Goal: Task Accomplishment & Management: Manage account settings

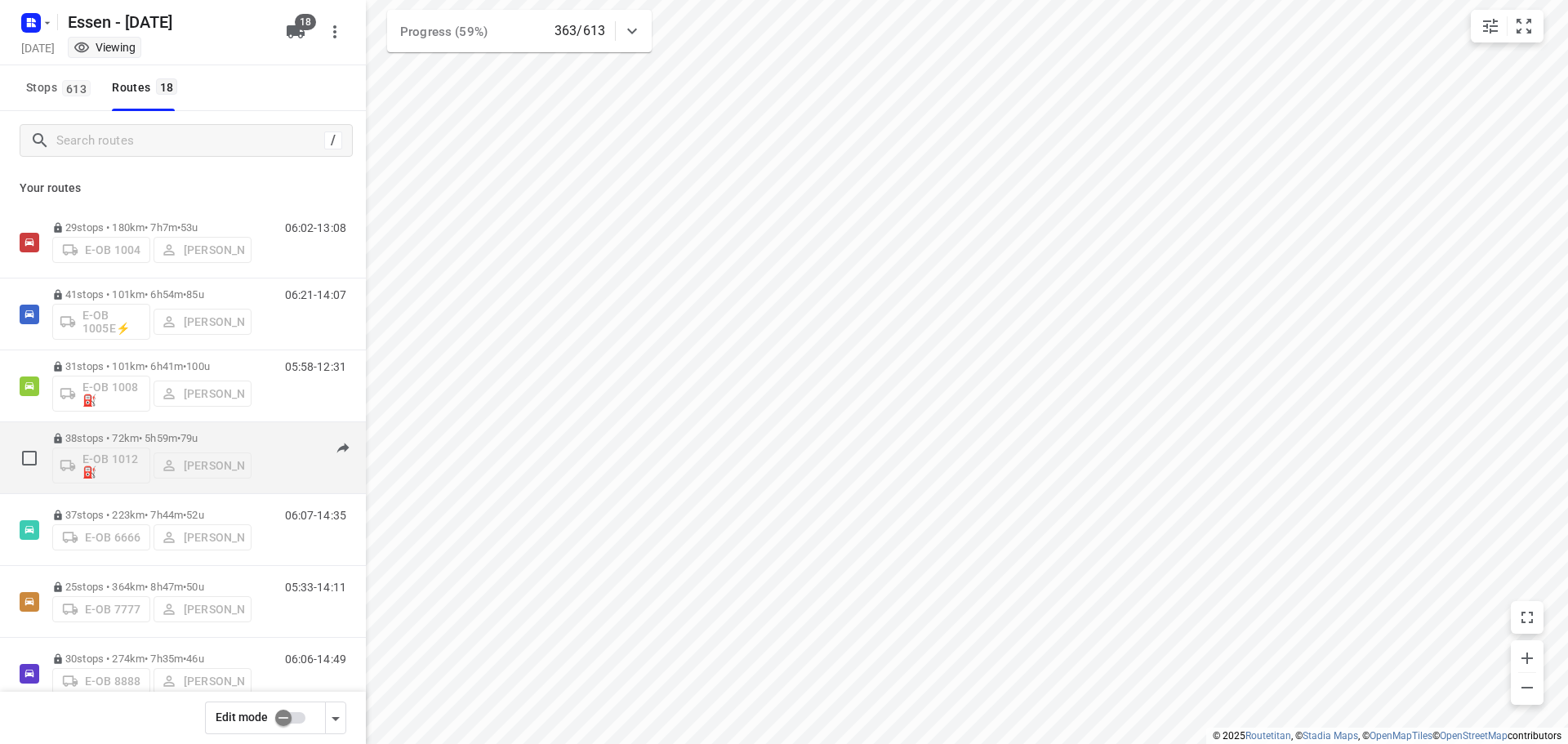
click at [121, 458] on div "E-OB 1012⛽️ [PERSON_NAME]" at bounding box center [152, 464] width 199 height 39
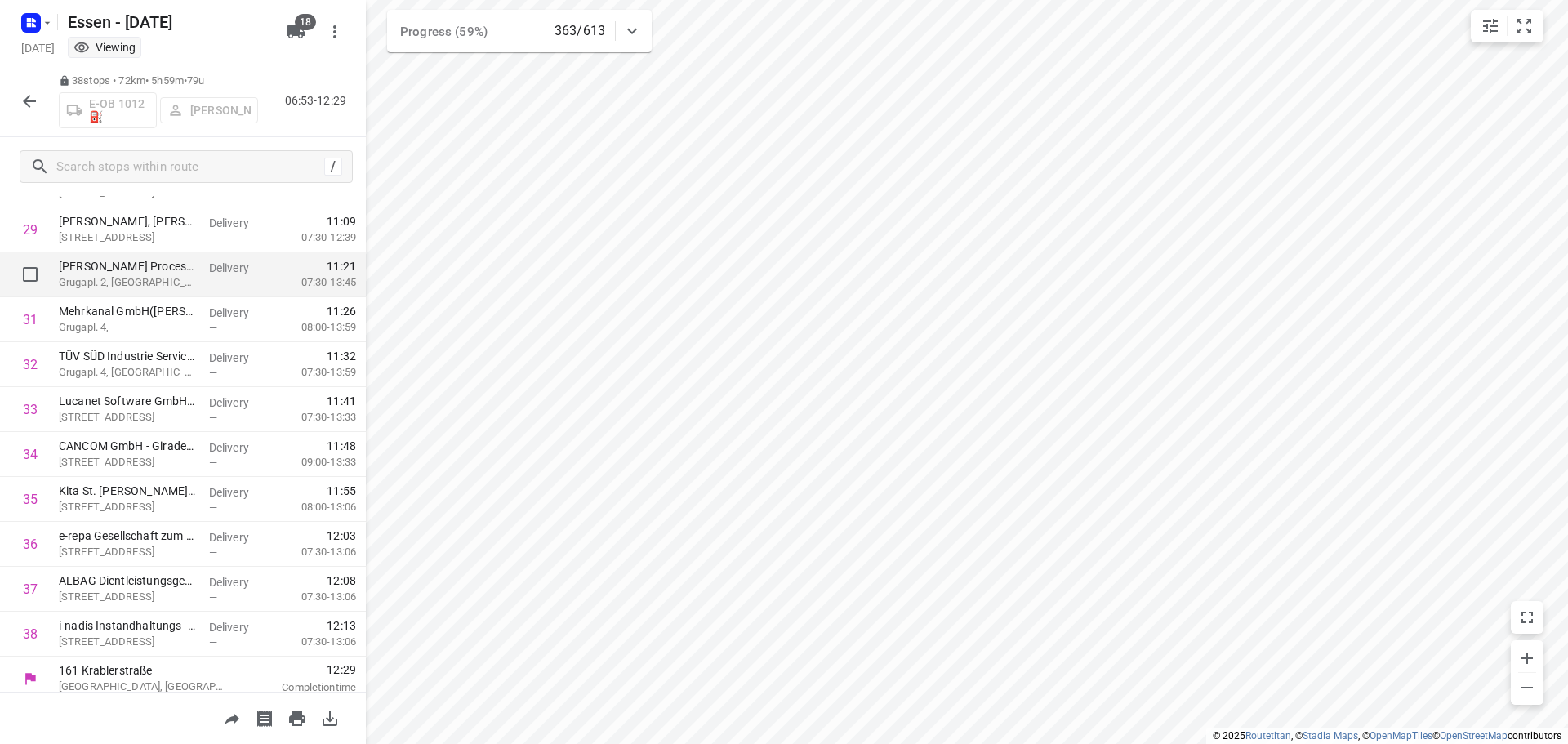
scroll to position [1338, 0]
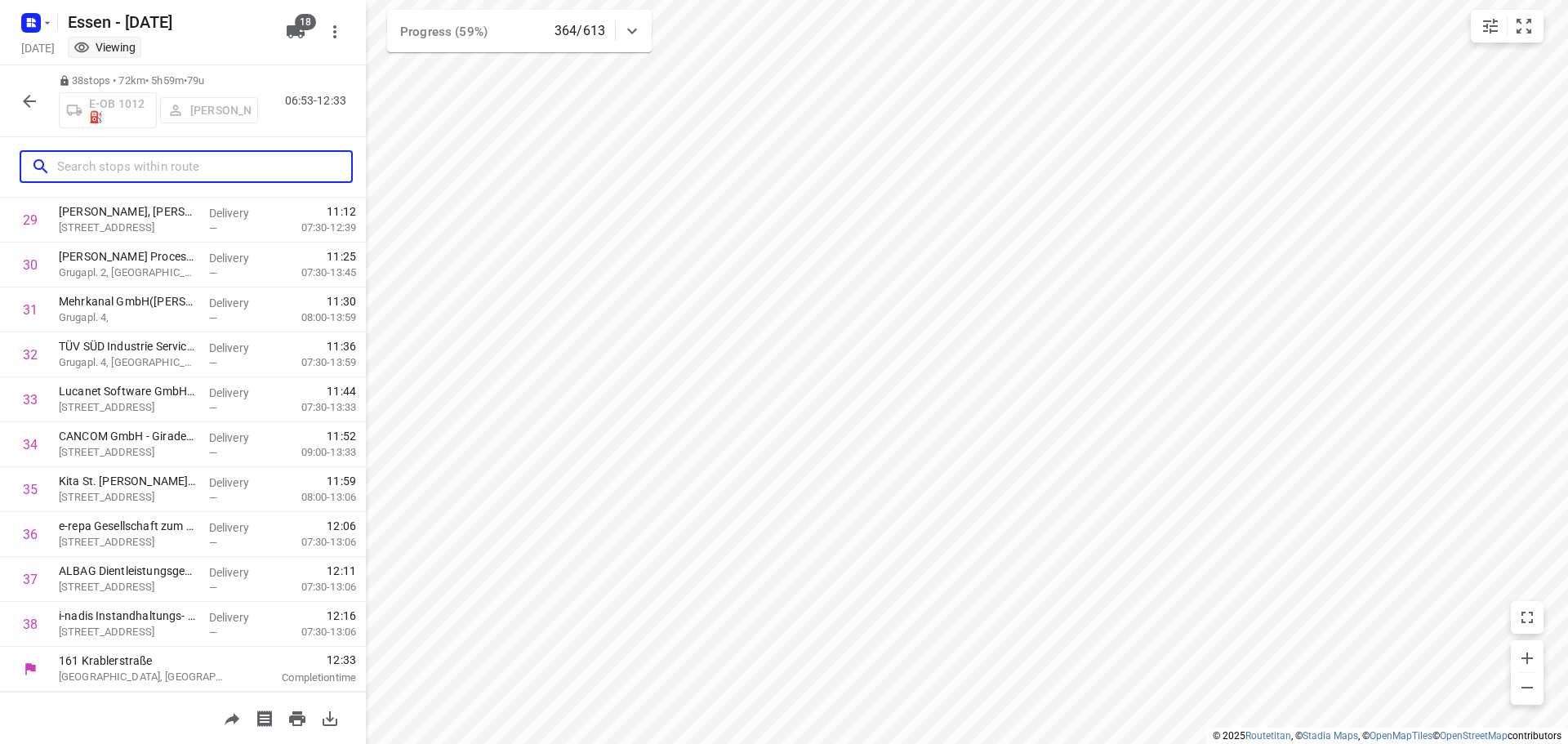
click at [61, 164] on input "text" at bounding box center [204, 166] width 294 height 25
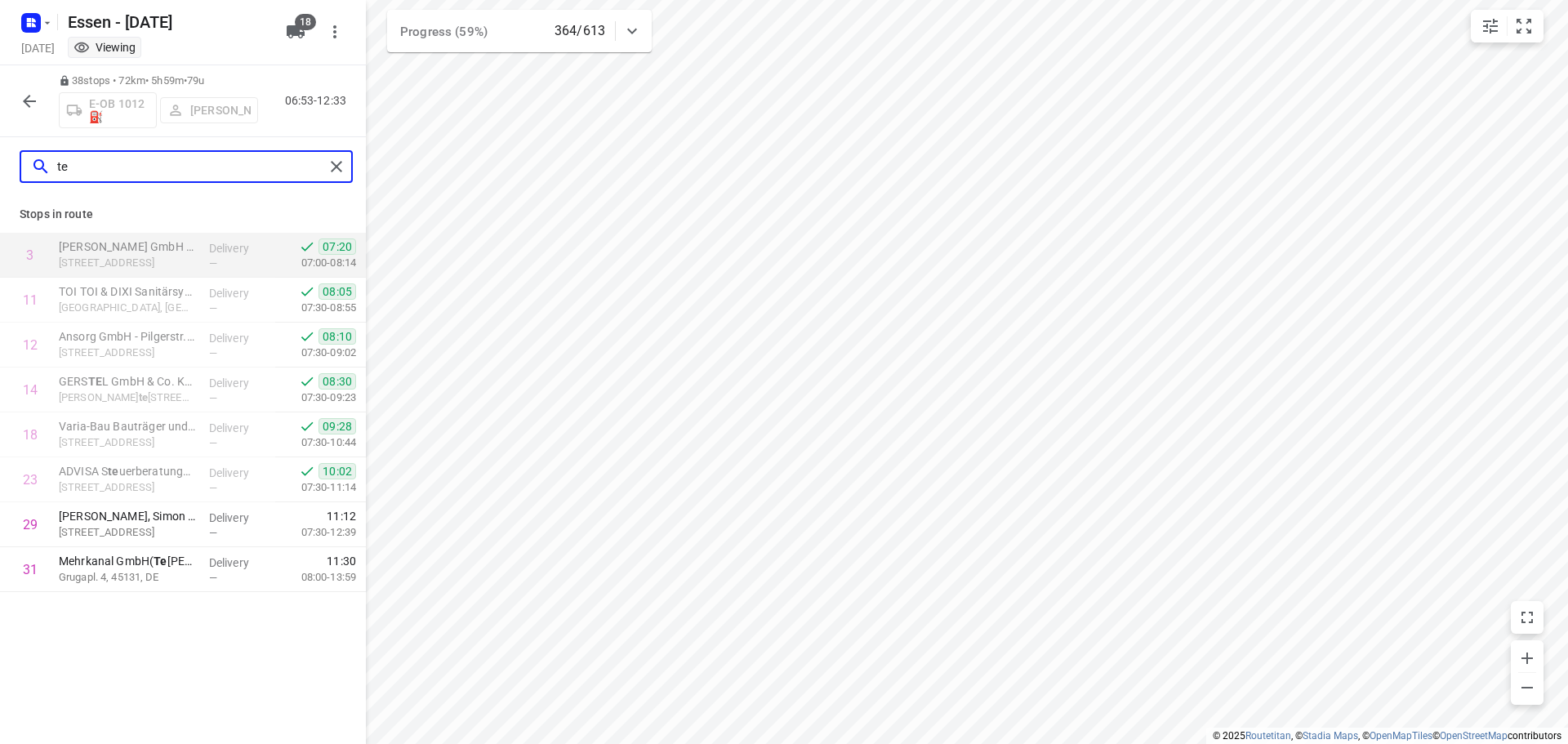
scroll to position [0, 0]
type input "t"
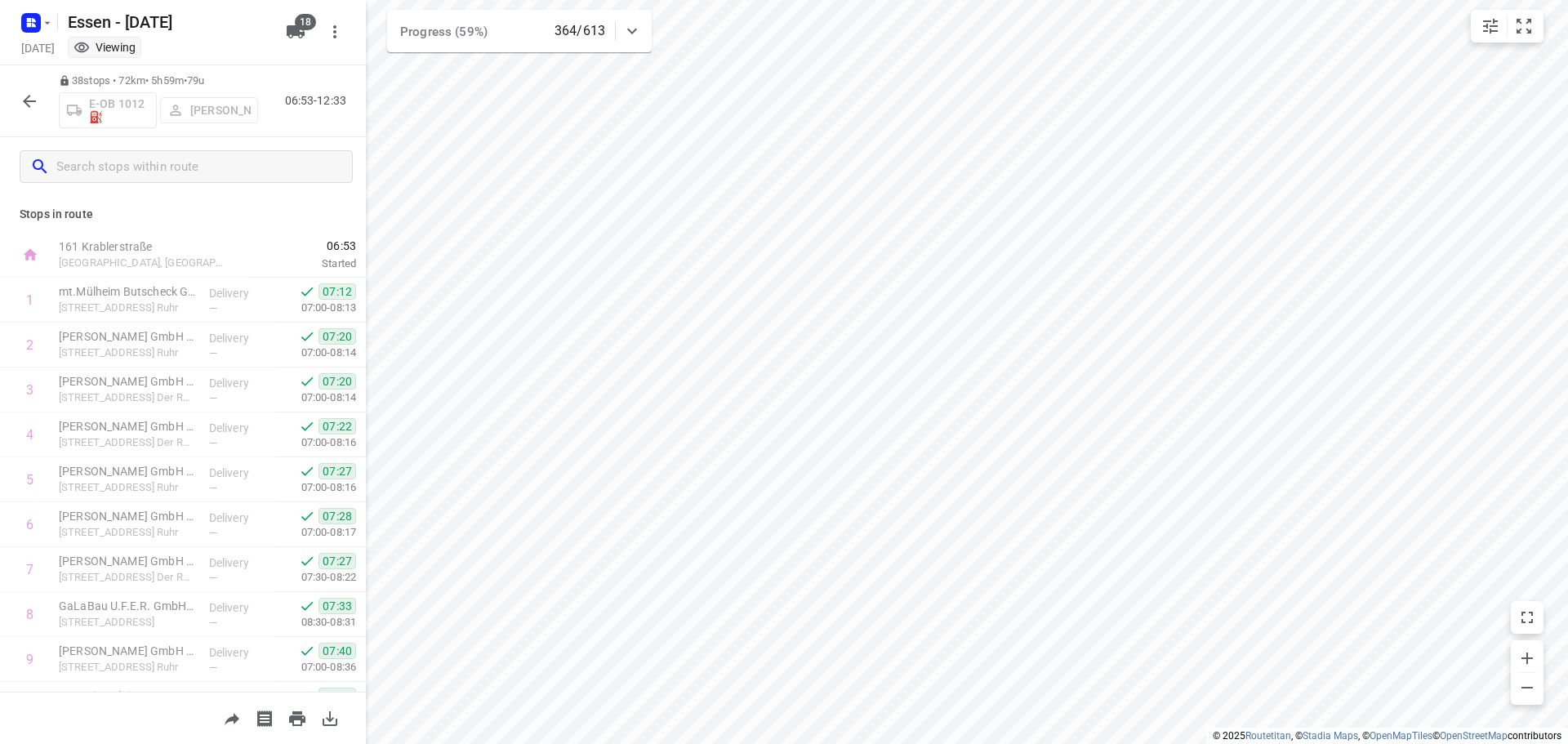
click at [23, 103] on icon "button" at bounding box center [29, 100] width 20 height 20
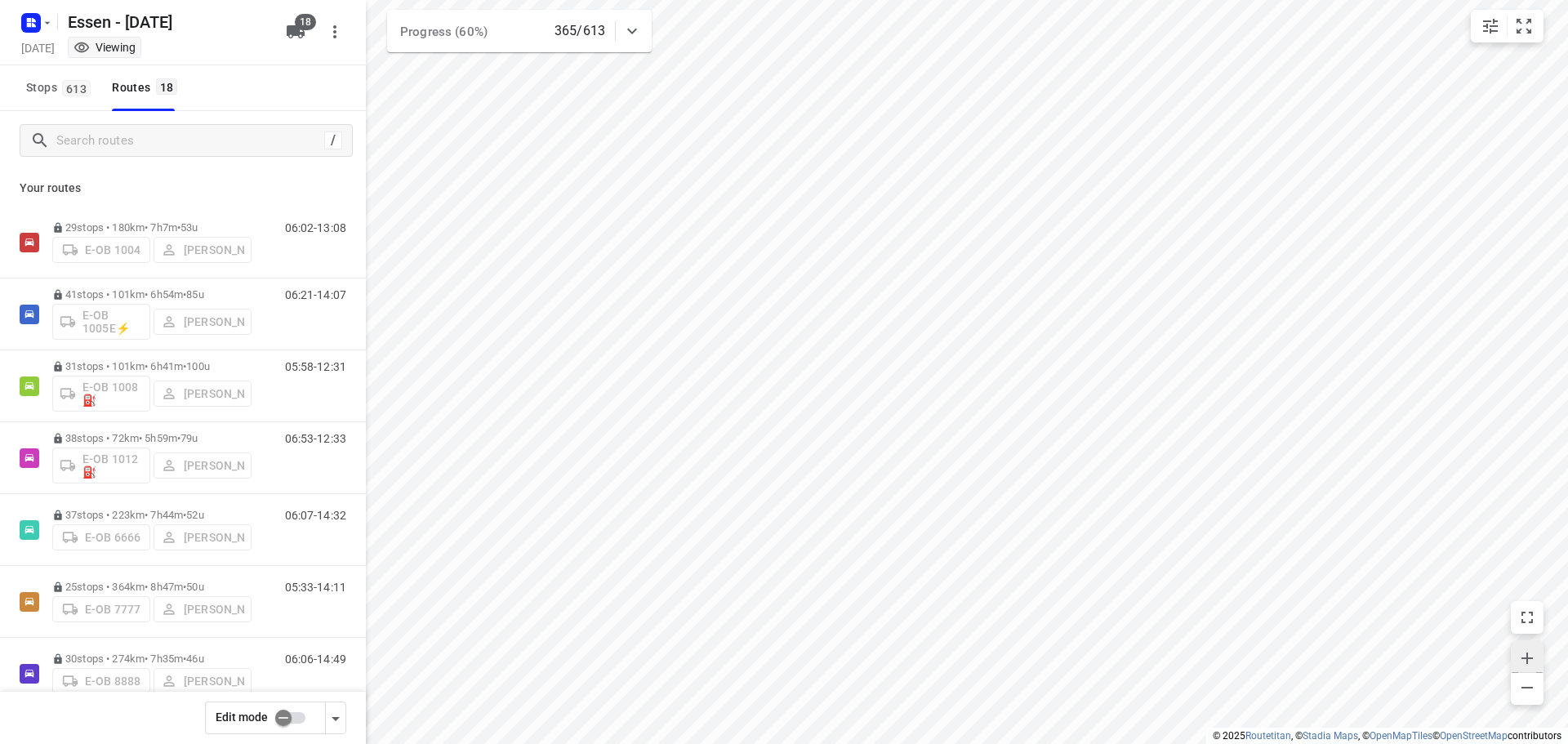
click at [1523, 655] on icon "button" at bounding box center [1527, 658] width 20 height 20
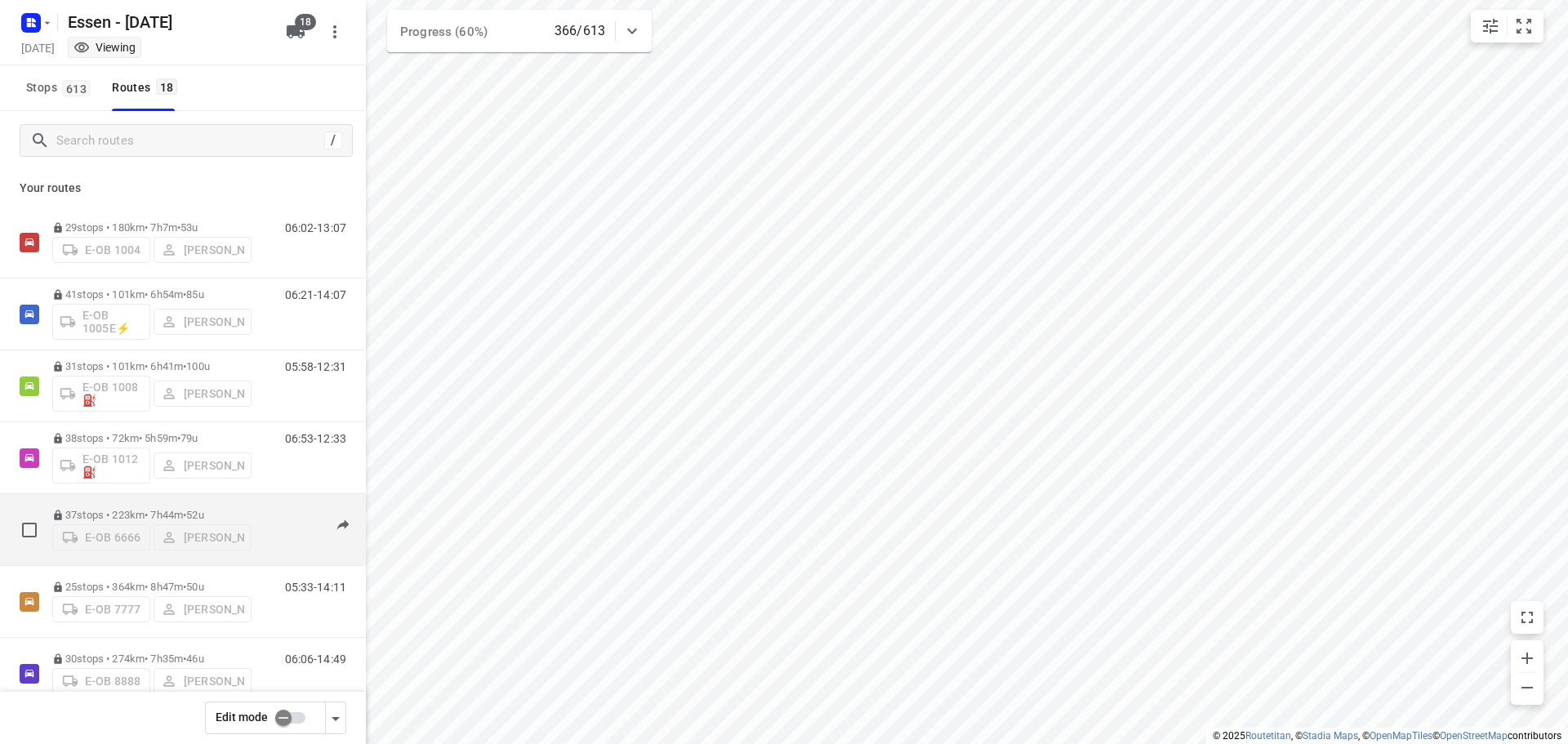
click at [77, 534] on div "E-OB 6666 [PERSON_NAME]" at bounding box center [152, 536] width 199 height 30
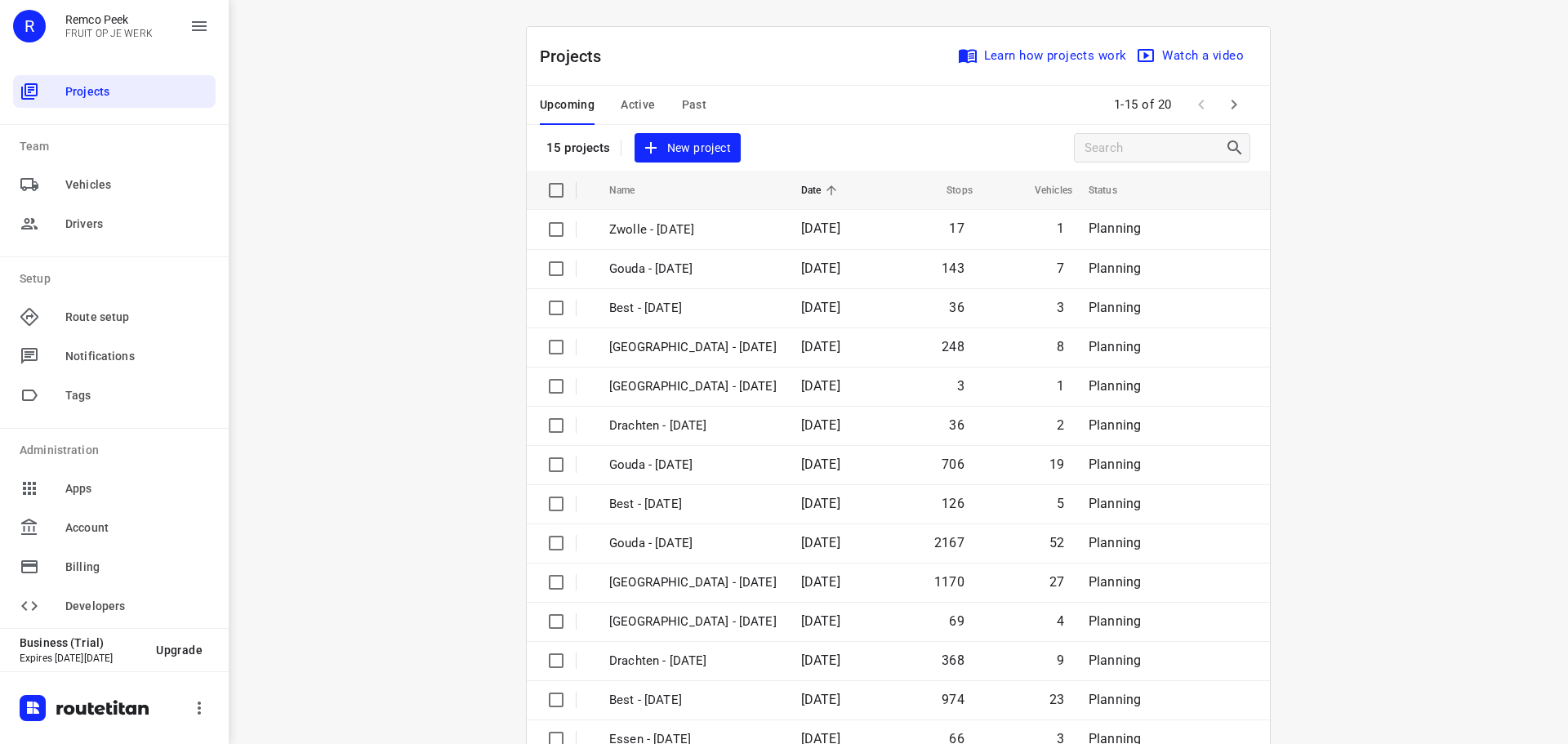
click at [631, 101] on span "Active" at bounding box center [637, 105] width 34 height 20
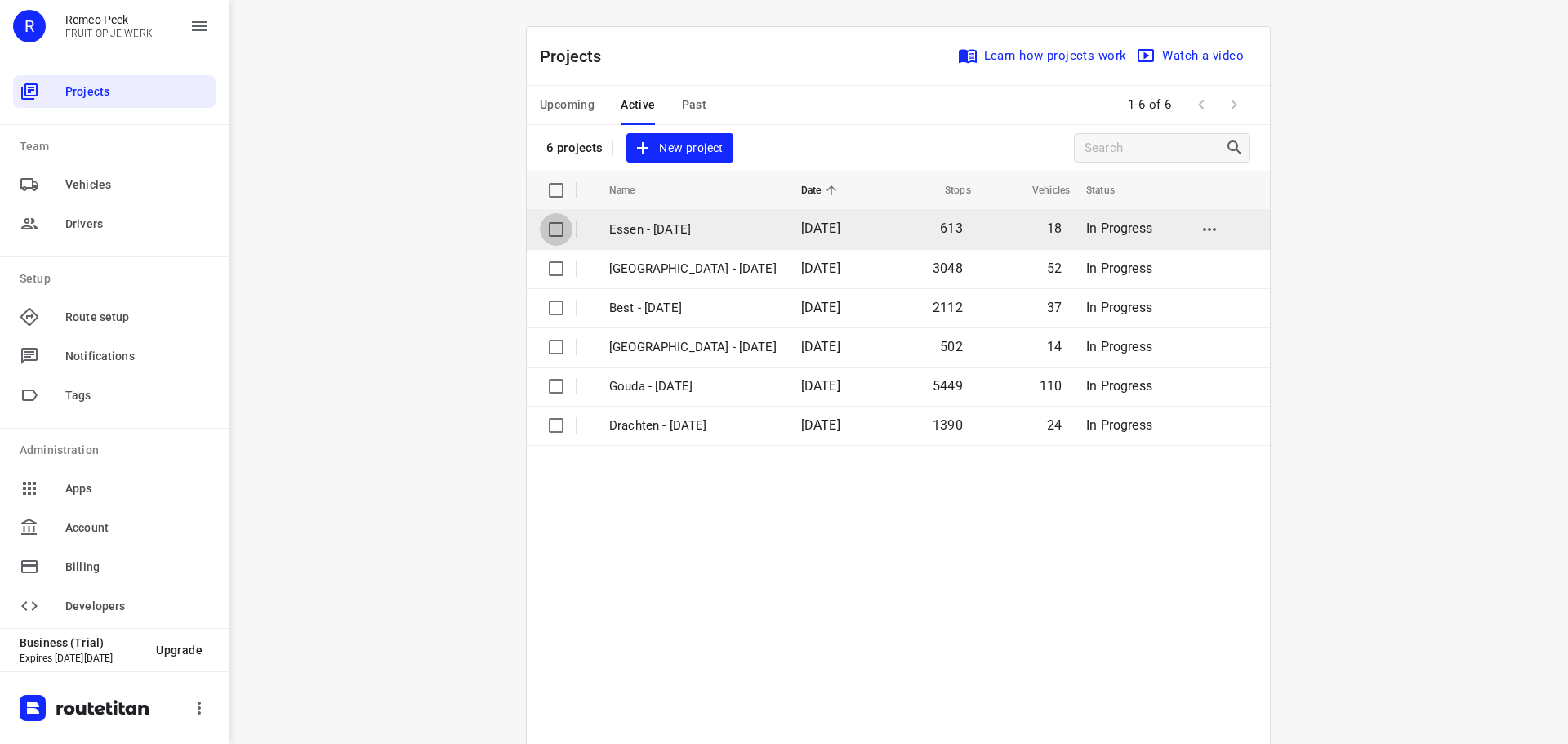
click at [549, 227] on input "checkbox" at bounding box center [556, 229] width 33 height 33
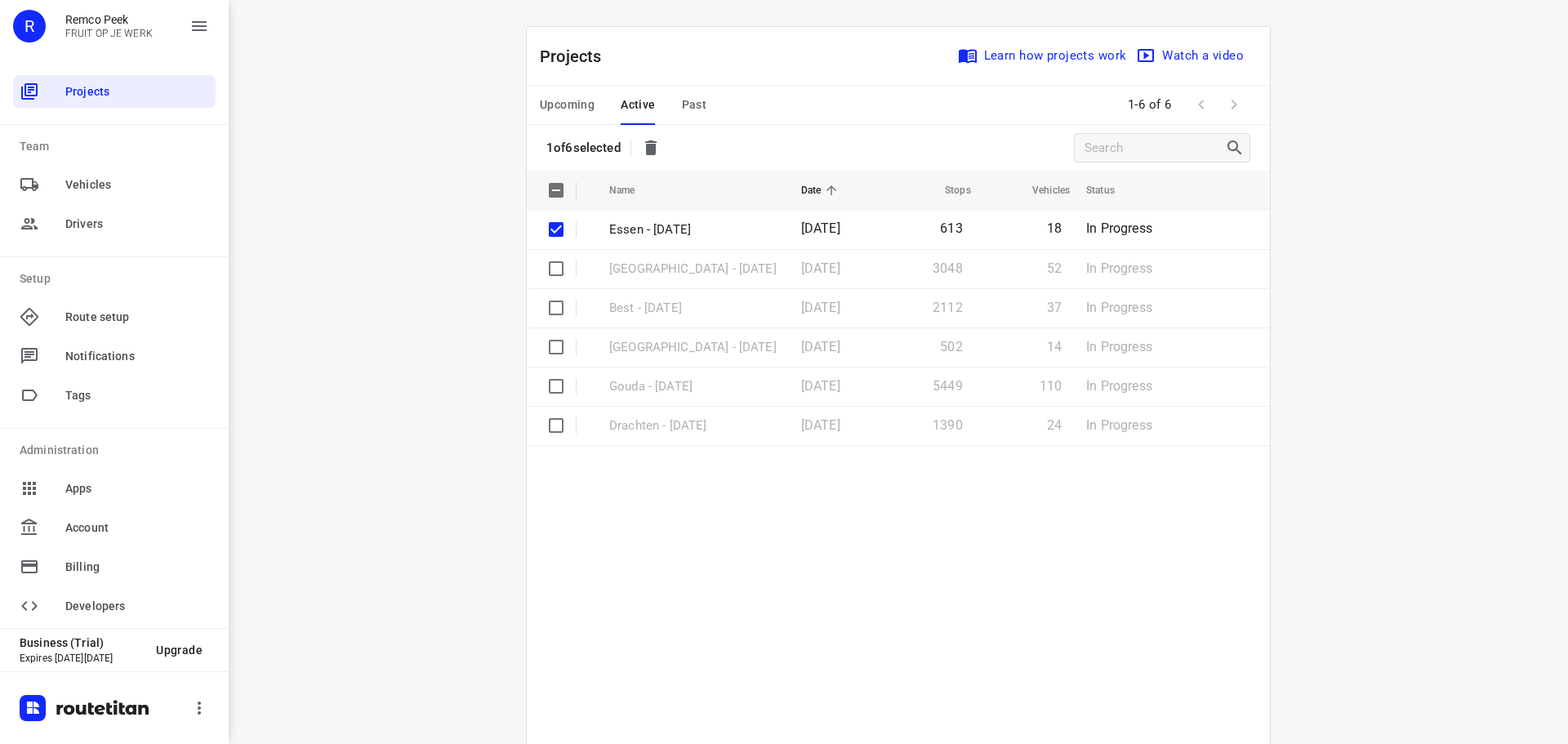
click at [631, 99] on span "Active" at bounding box center [637, 105] width 34 height 20
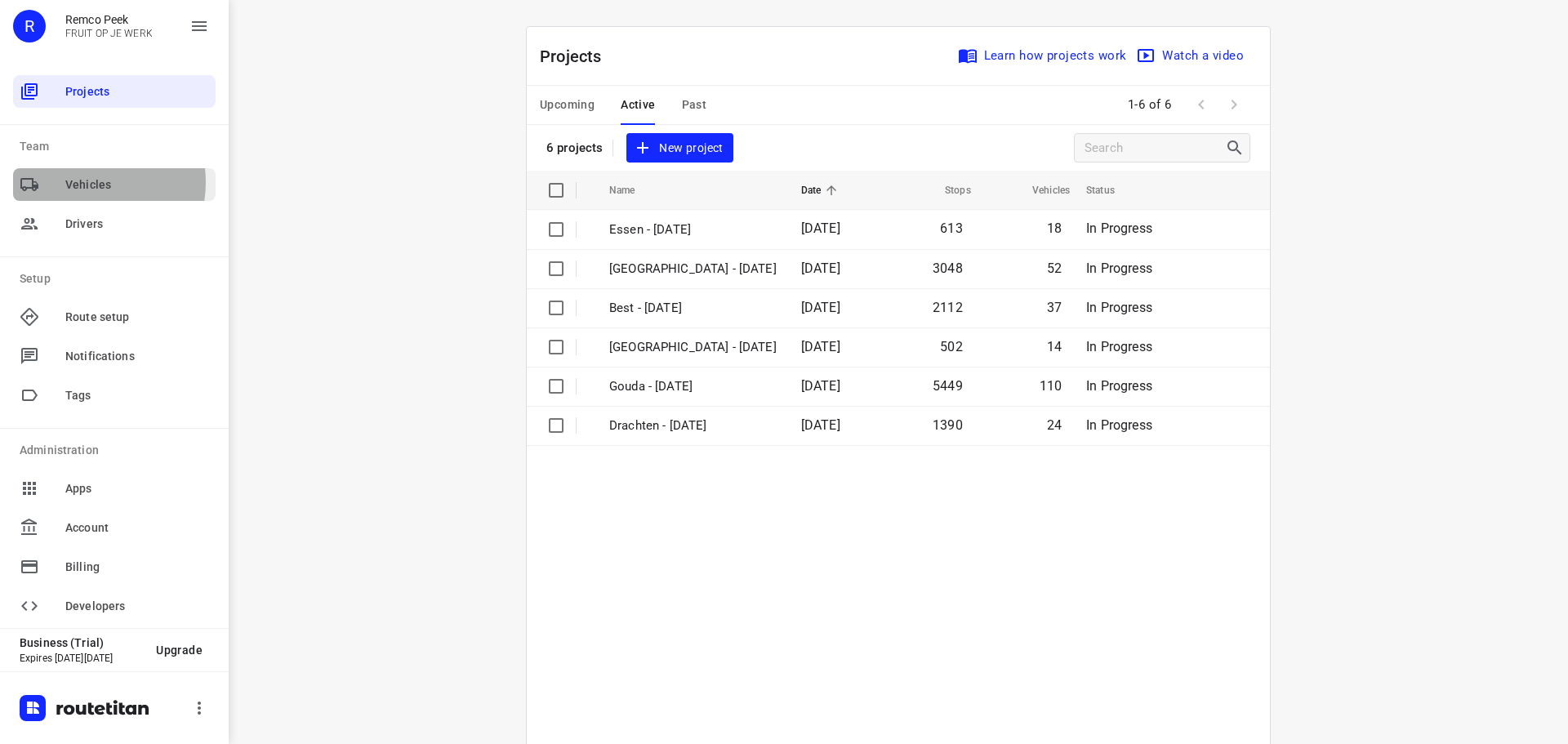
click at [86, 182] on span "Vehicles" at bounding box center [137, 185] width 144 height 17
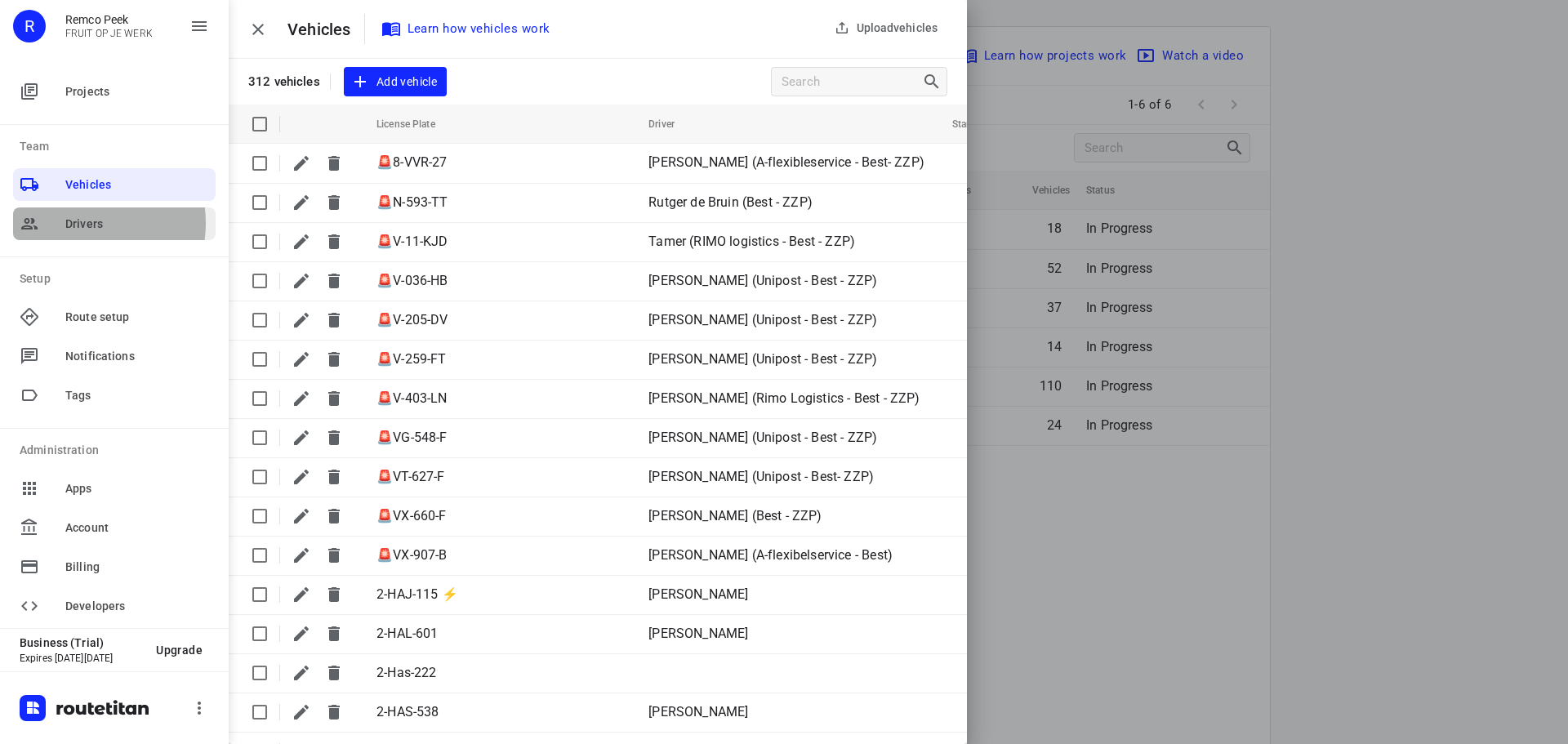
click at [84, 223] on span "Drivers" at bounding box center [137, 224] width 144 height 17
click at [100, 321] on span "Route setup" at bounding box center [137, 317] width 144 height 17
click at [95, 317] on span "Route setup" at bounding box center [137, 317] width 144 height 17
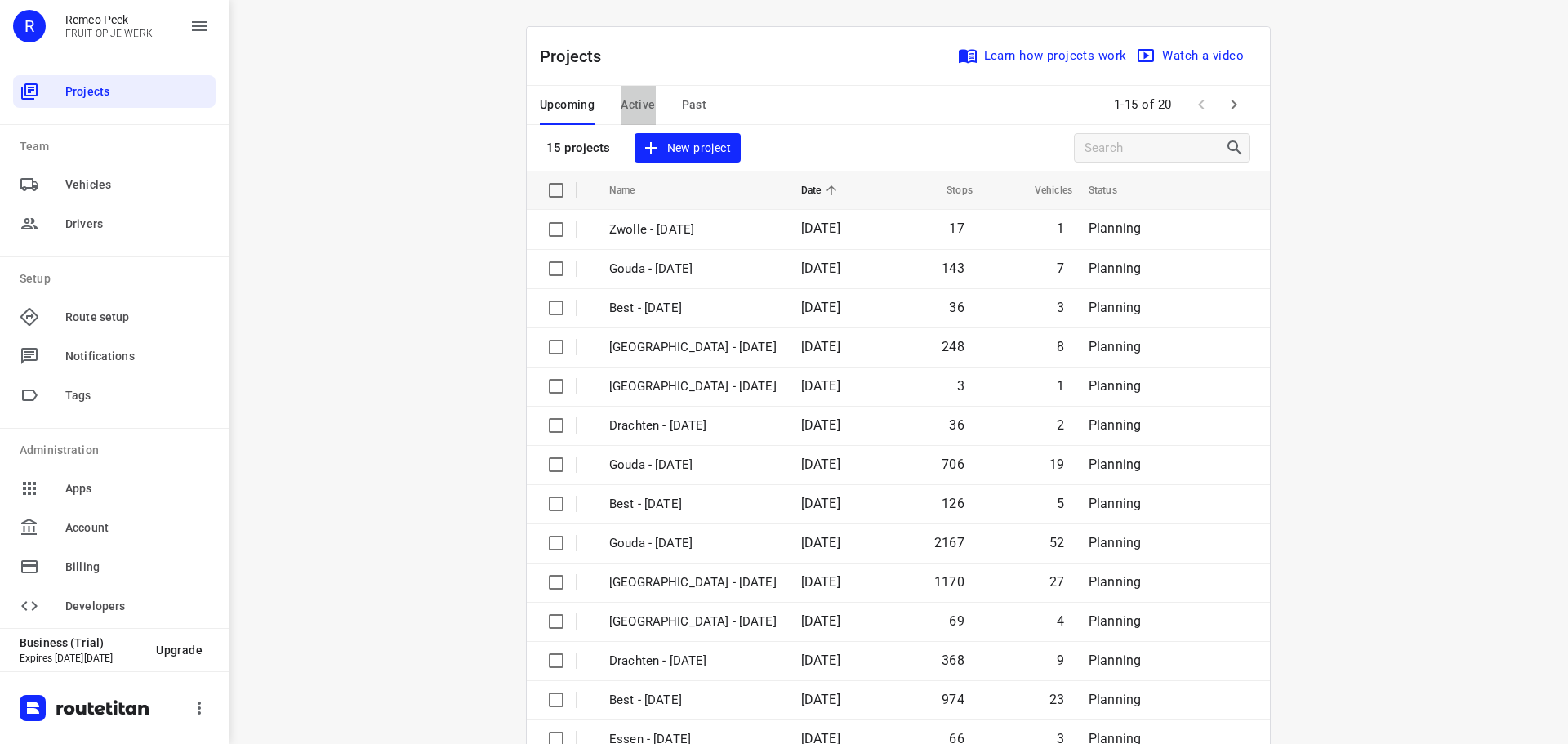
click at [643, 99] on span "Active" at bounding box center [637, 105] width 34 height 20
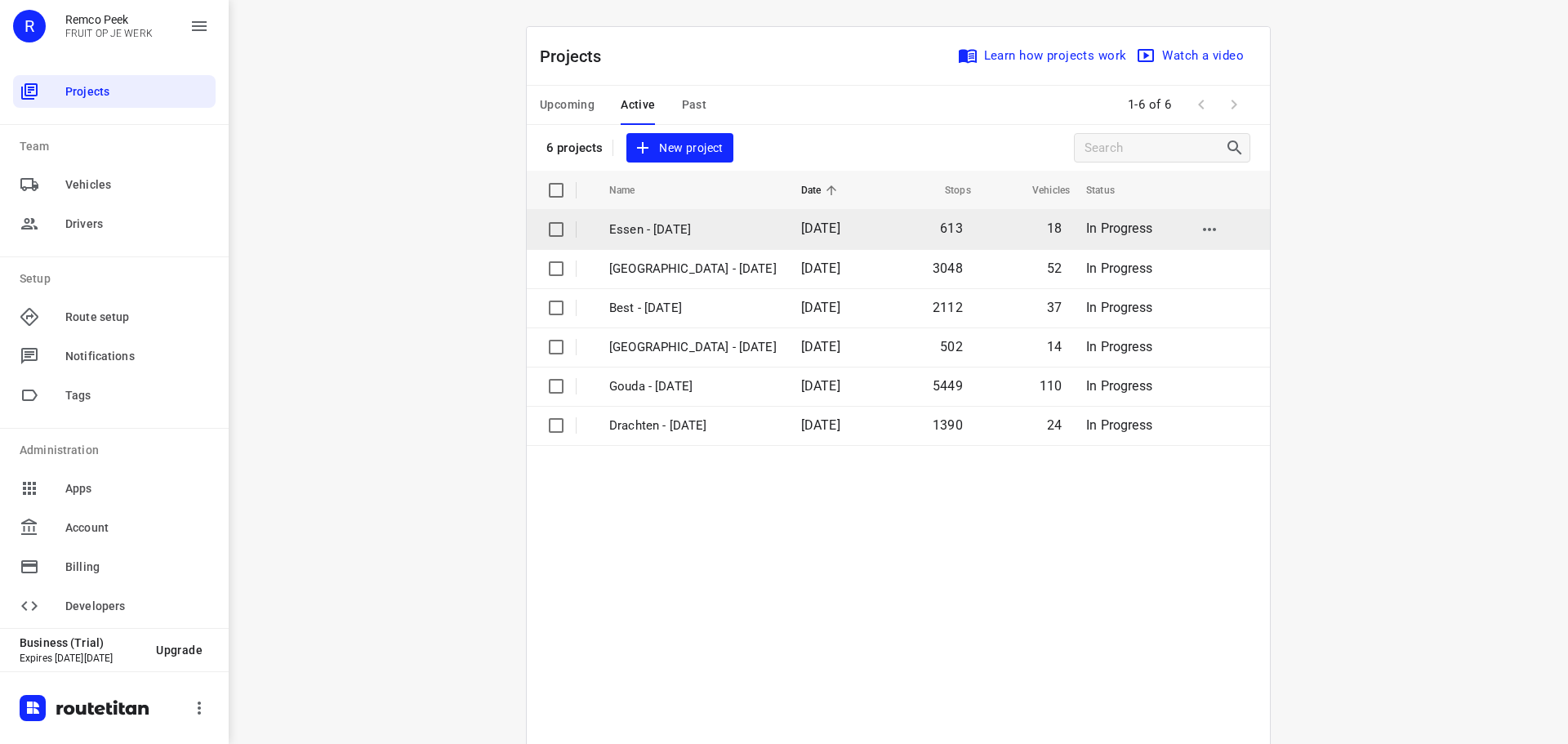
click at [548, 226] on input "checkbox" at bounding box center [556, 229] width 33 height 33
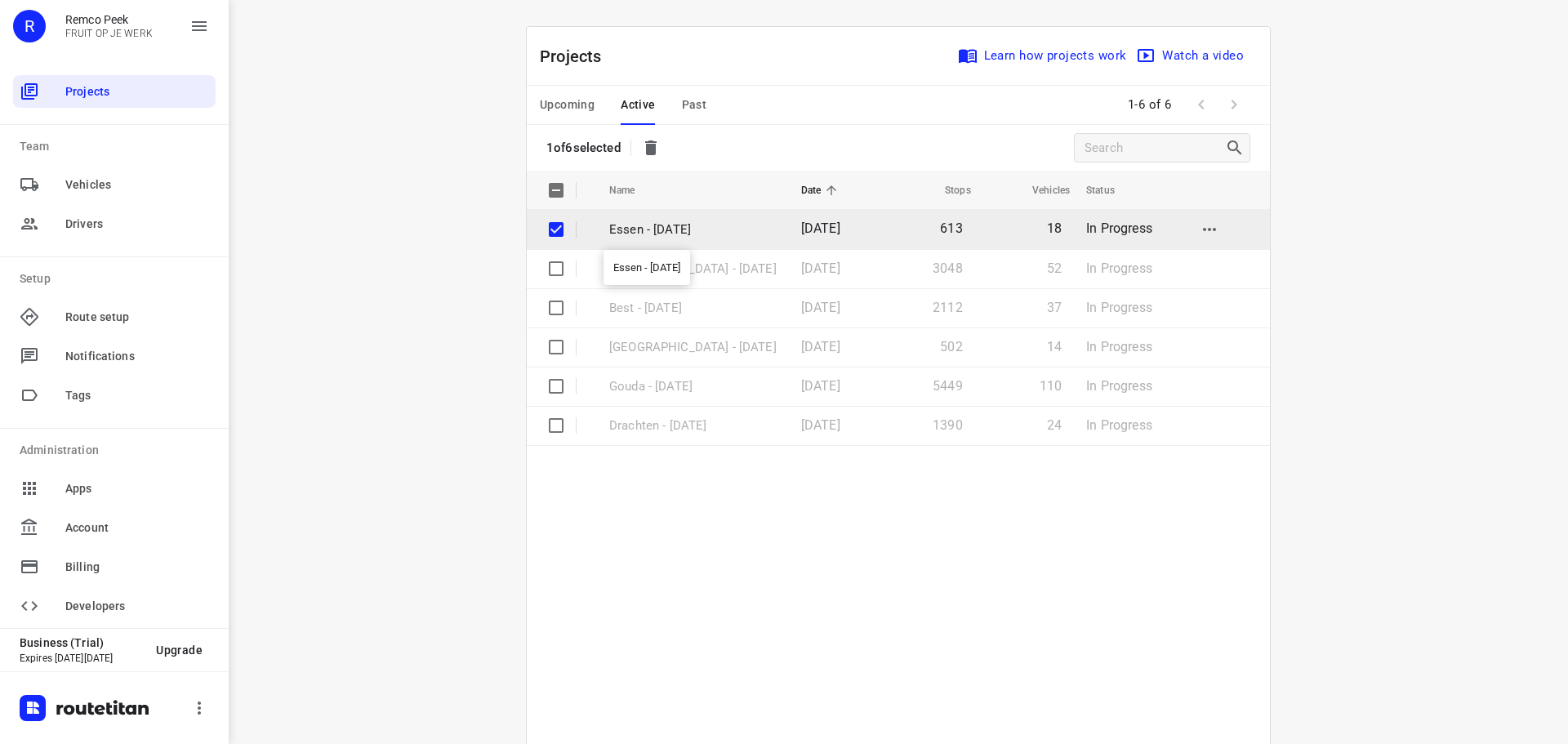
click at [672, 222] on p "Essen - [DATE]" at bounding box center [693, 230] width 167 height 19
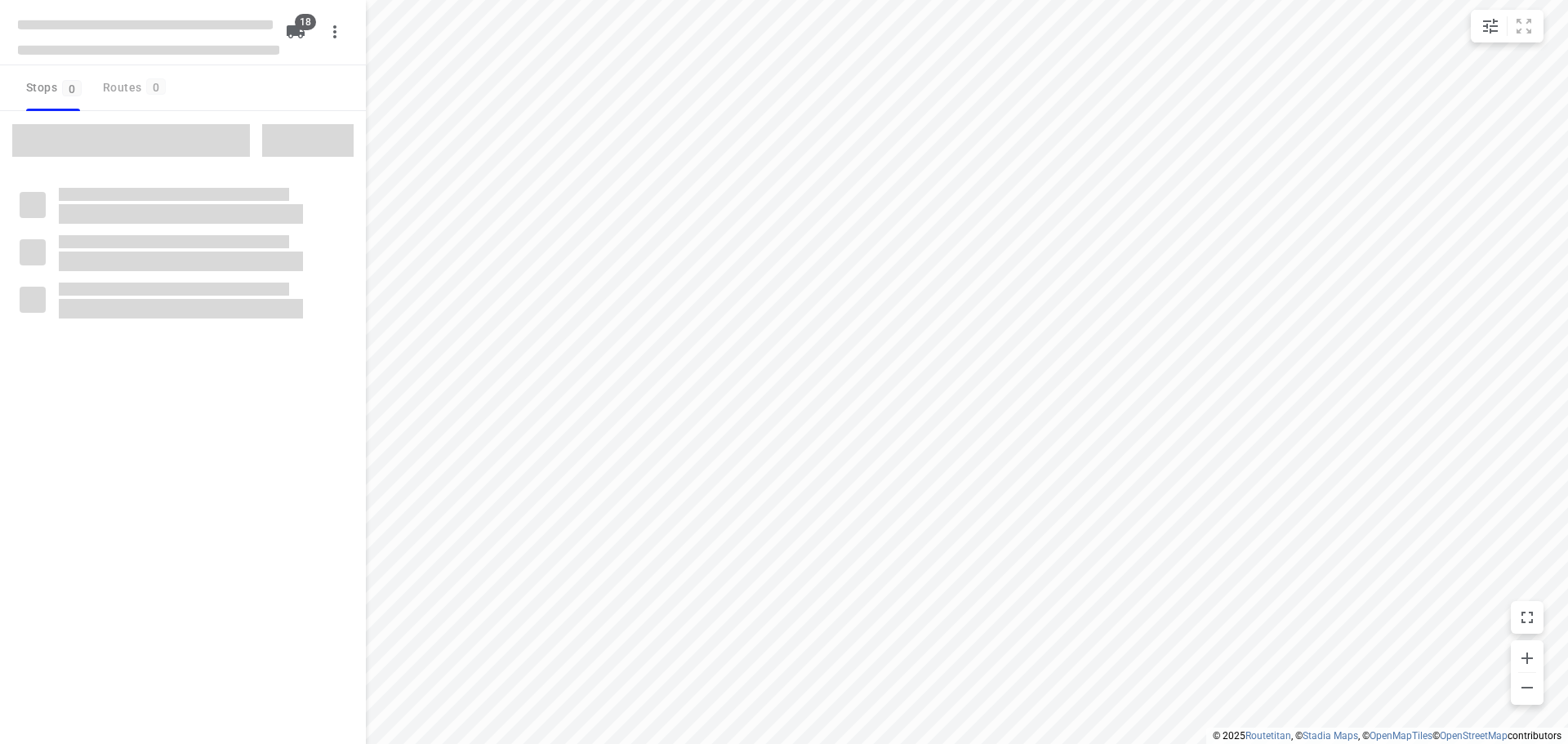
checkbox input "true"
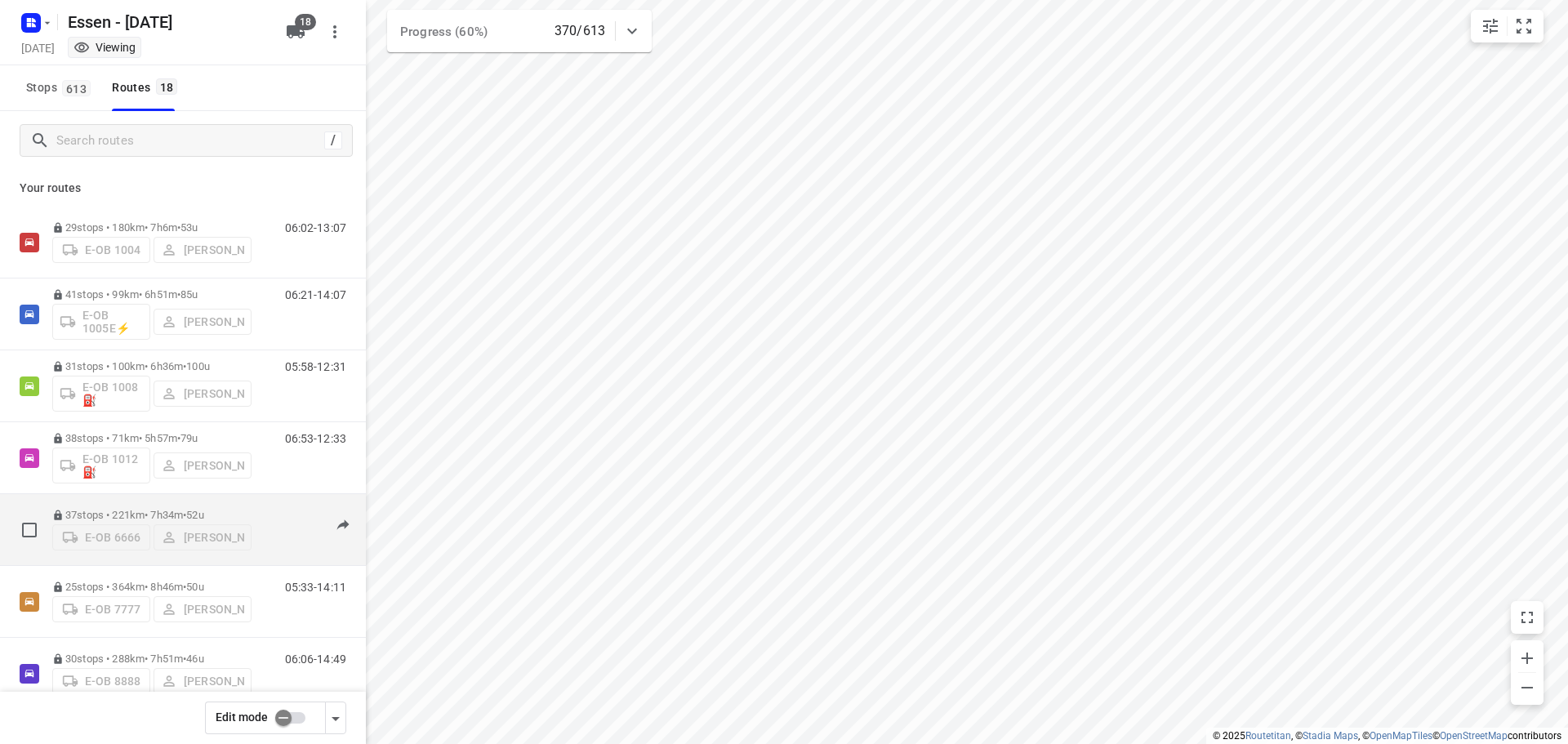
click at [184, 531] on div "E-OB 6666 [PERSON_NAME]" at bounding box center [152, 536] width 199 height 30
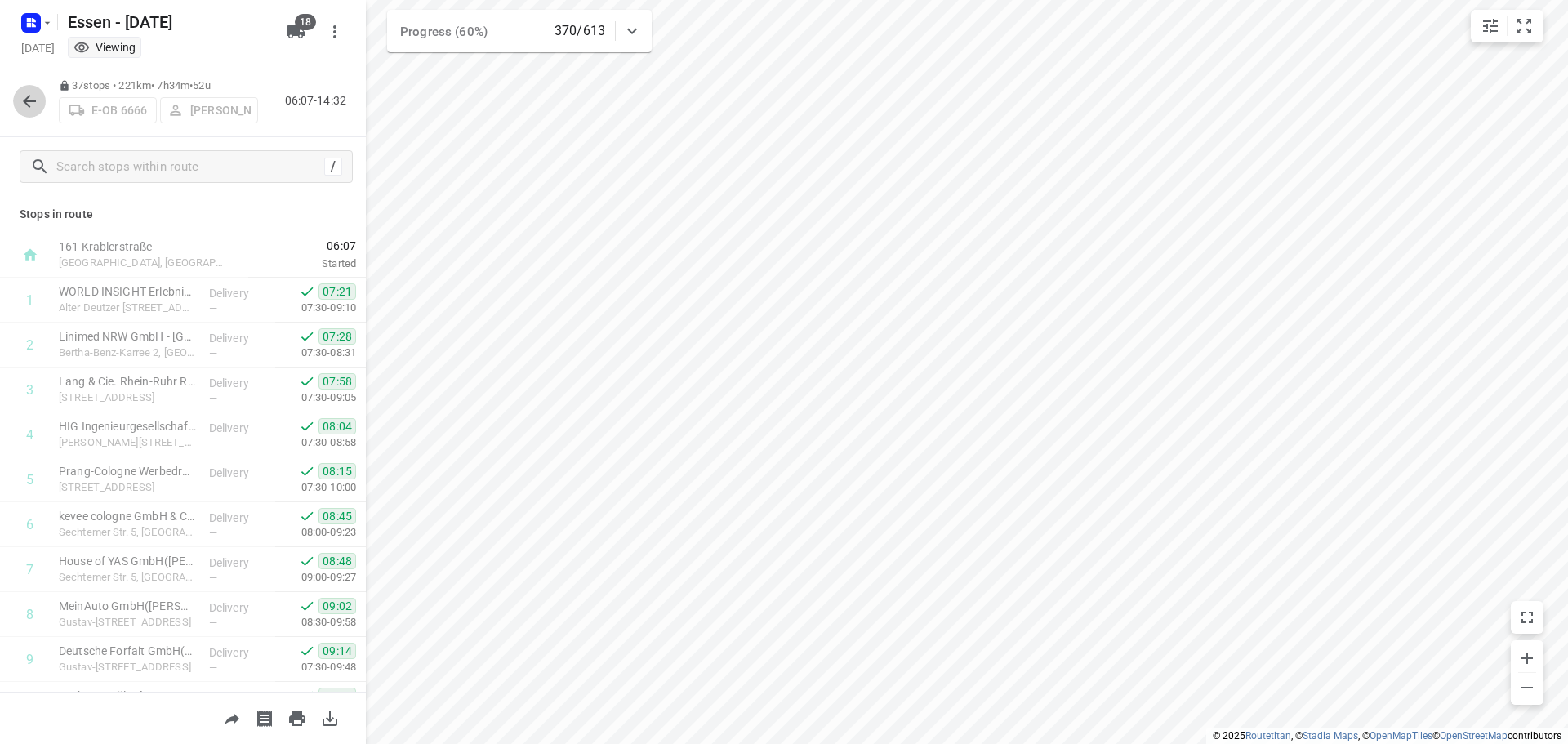
click at [26, 97] on icon "button" at bounding box center [29, 100] width 20 height 20
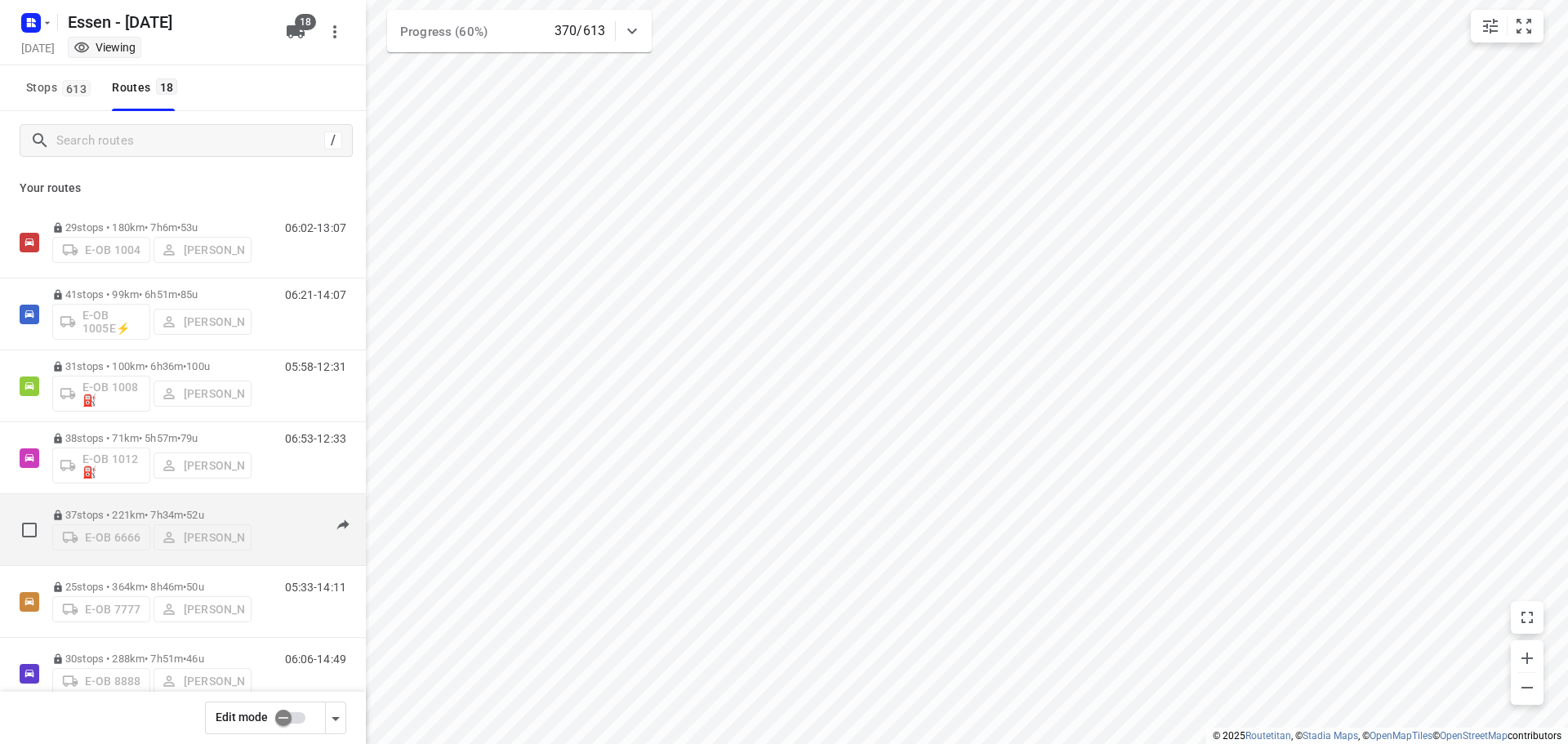
click at [132, 532] on div "E-OB 6666 [PERSON_NAME]" at bounding box center [152, 536] width 199 height 30
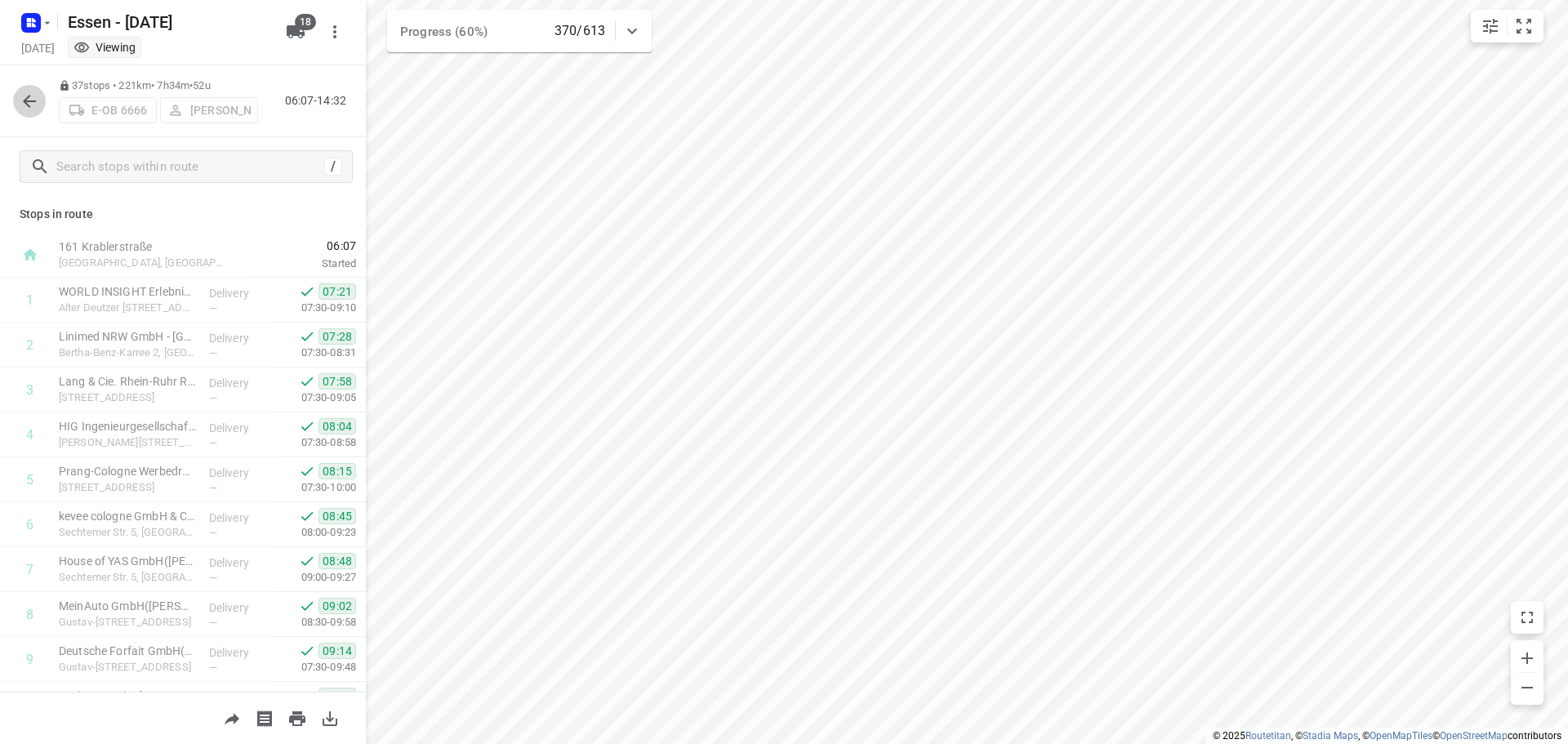
click at [29, 99] on icon "button" at bounding box center [29, 100] width 20 height 20
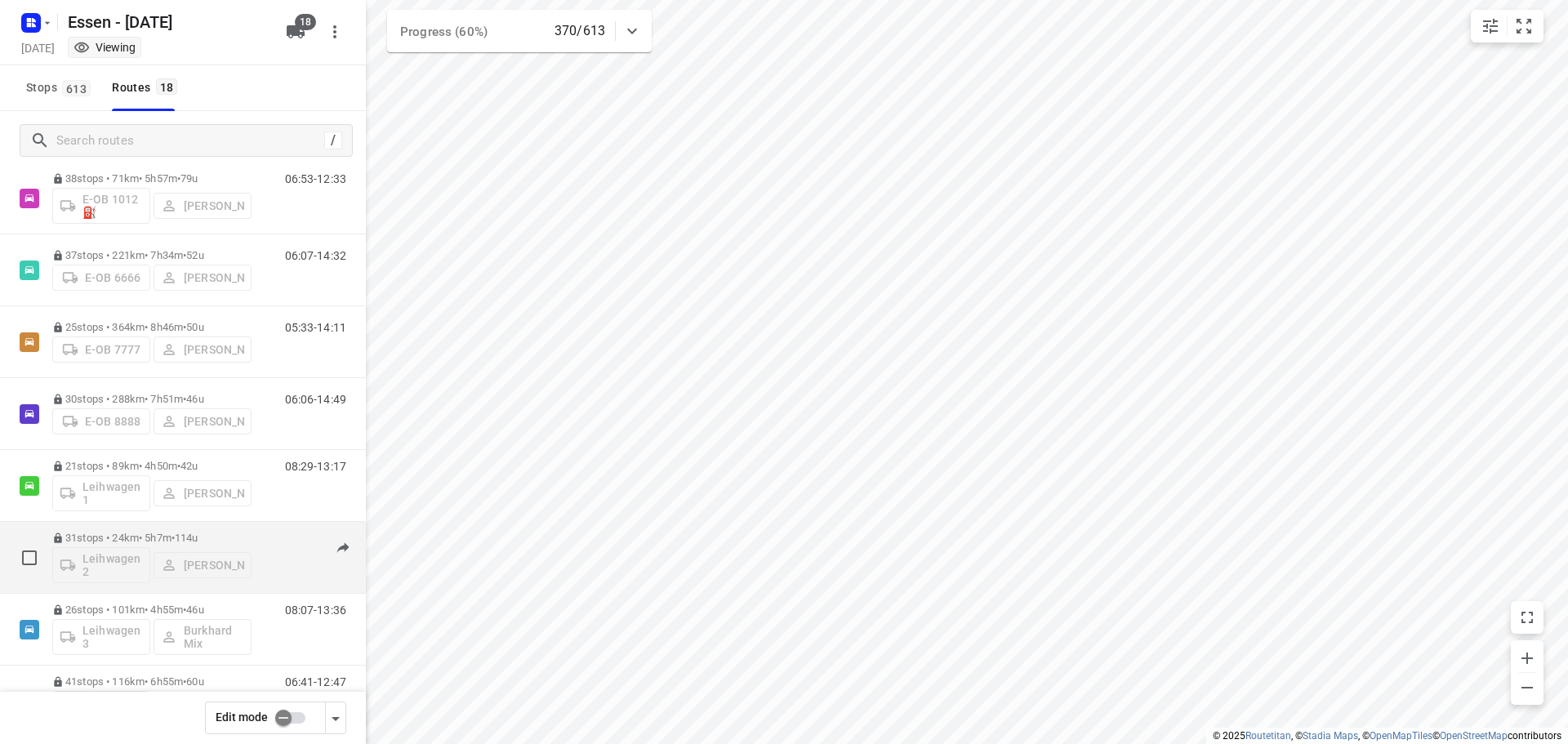
scroll to position [273, 0]
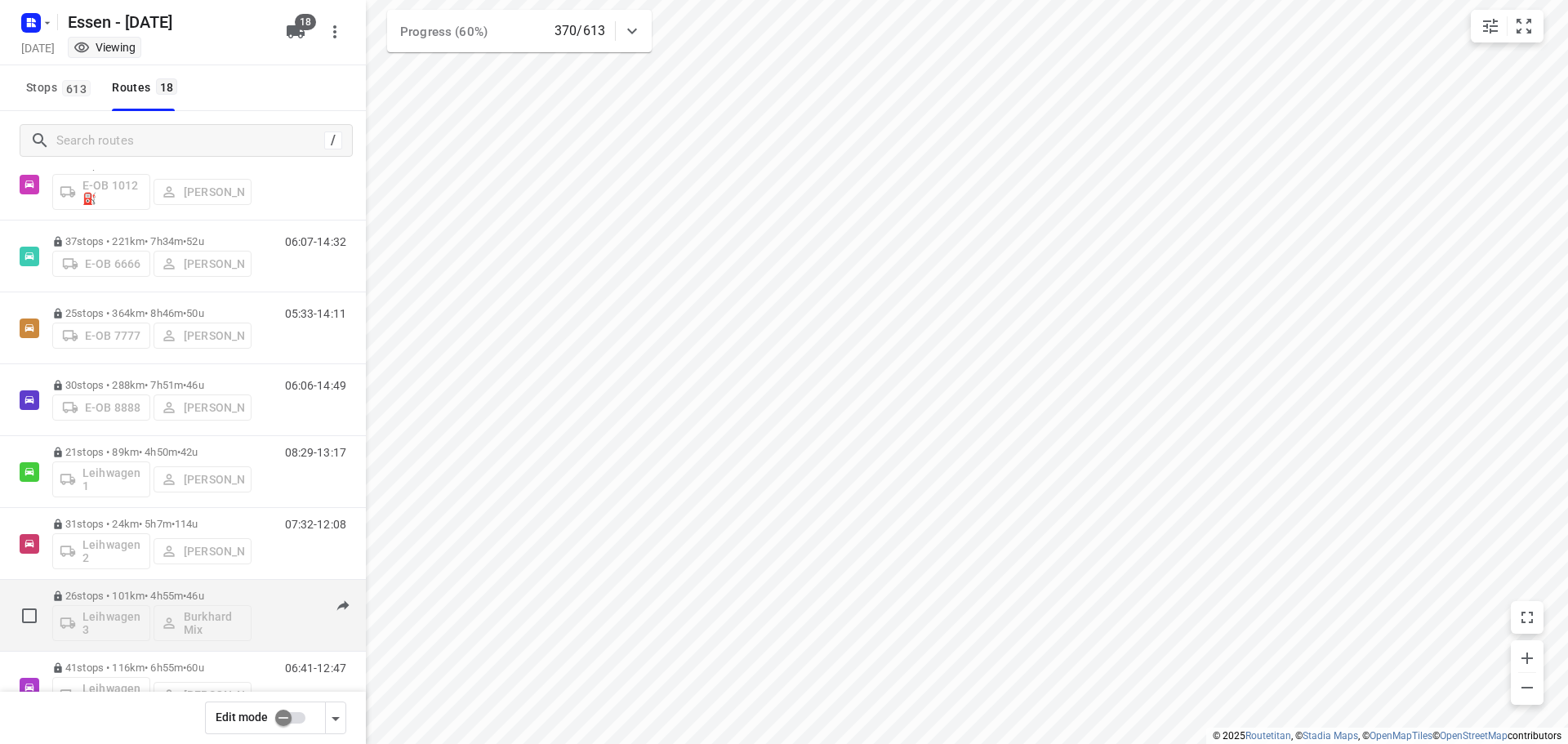
click at [129, 613] on div "Leihwagen 3 Burkhard Mix" at bounding box center [152, 621] width 199 height 39
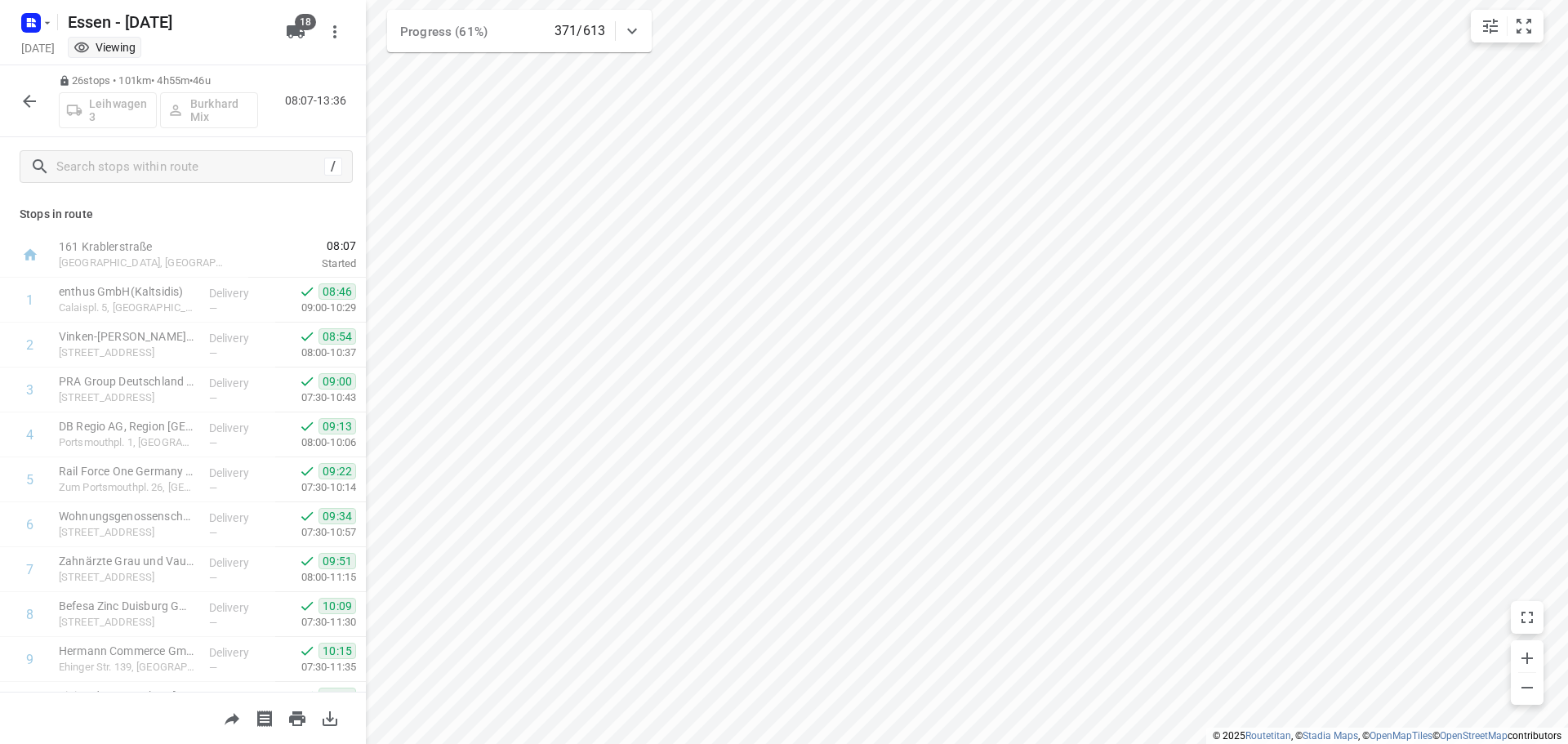
click at [32, 105] on icon "button" at bounding box center [29, 100] width 20 height 20
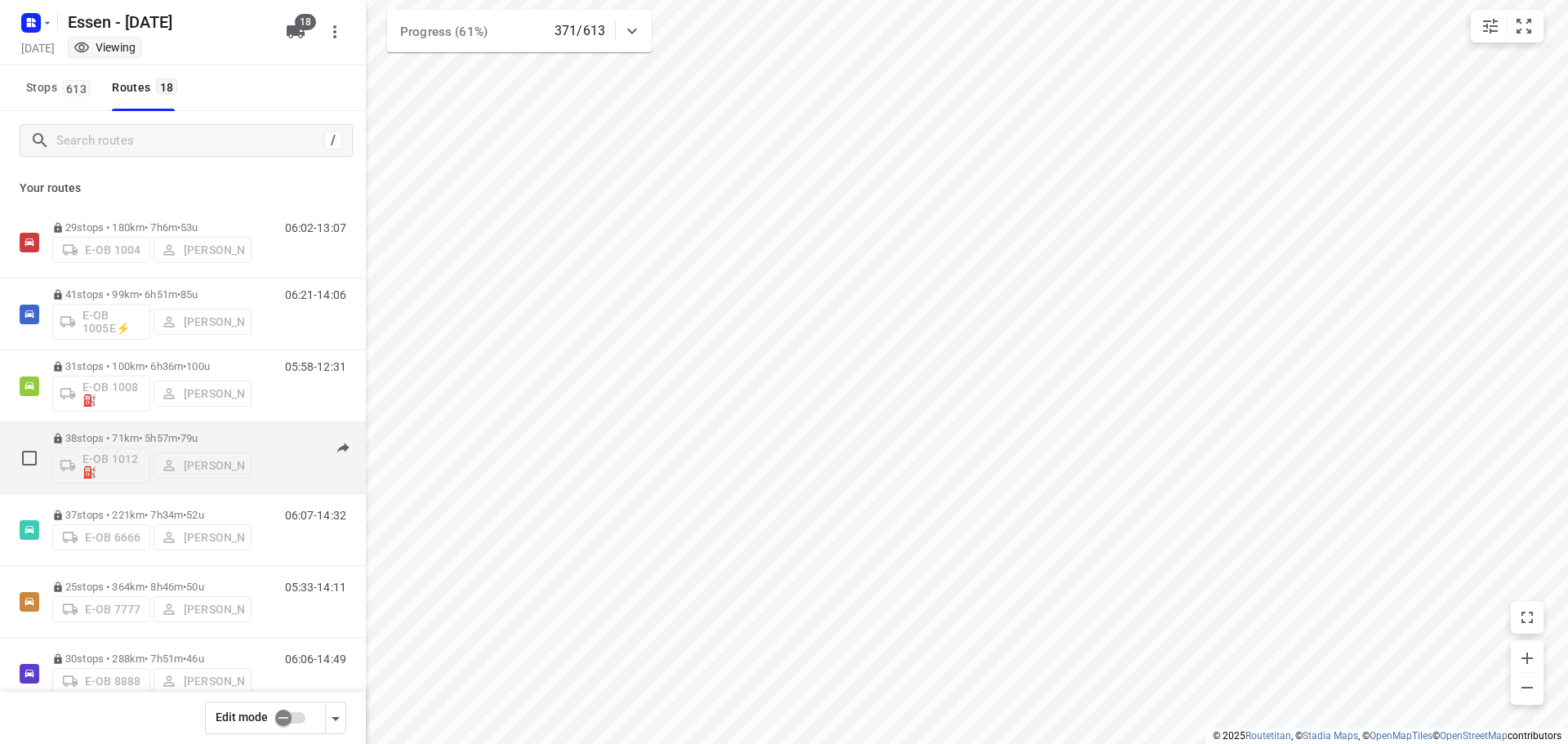
click at [197, 463] on div "E-OB 1012⛽️ [PERSON_NAME]" at bounding box center [152, 464] width 199 height 39
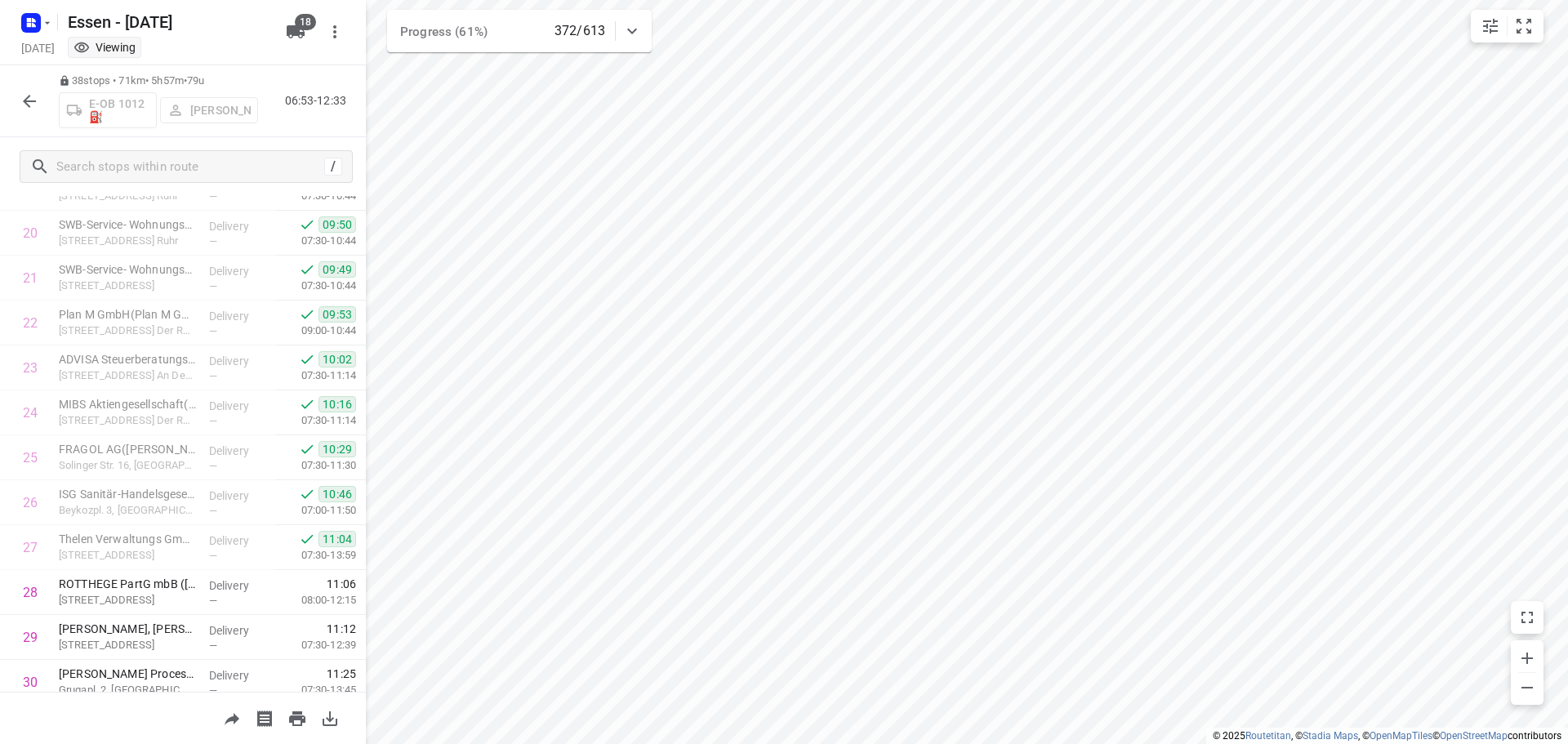
scroll to position [930, 0]
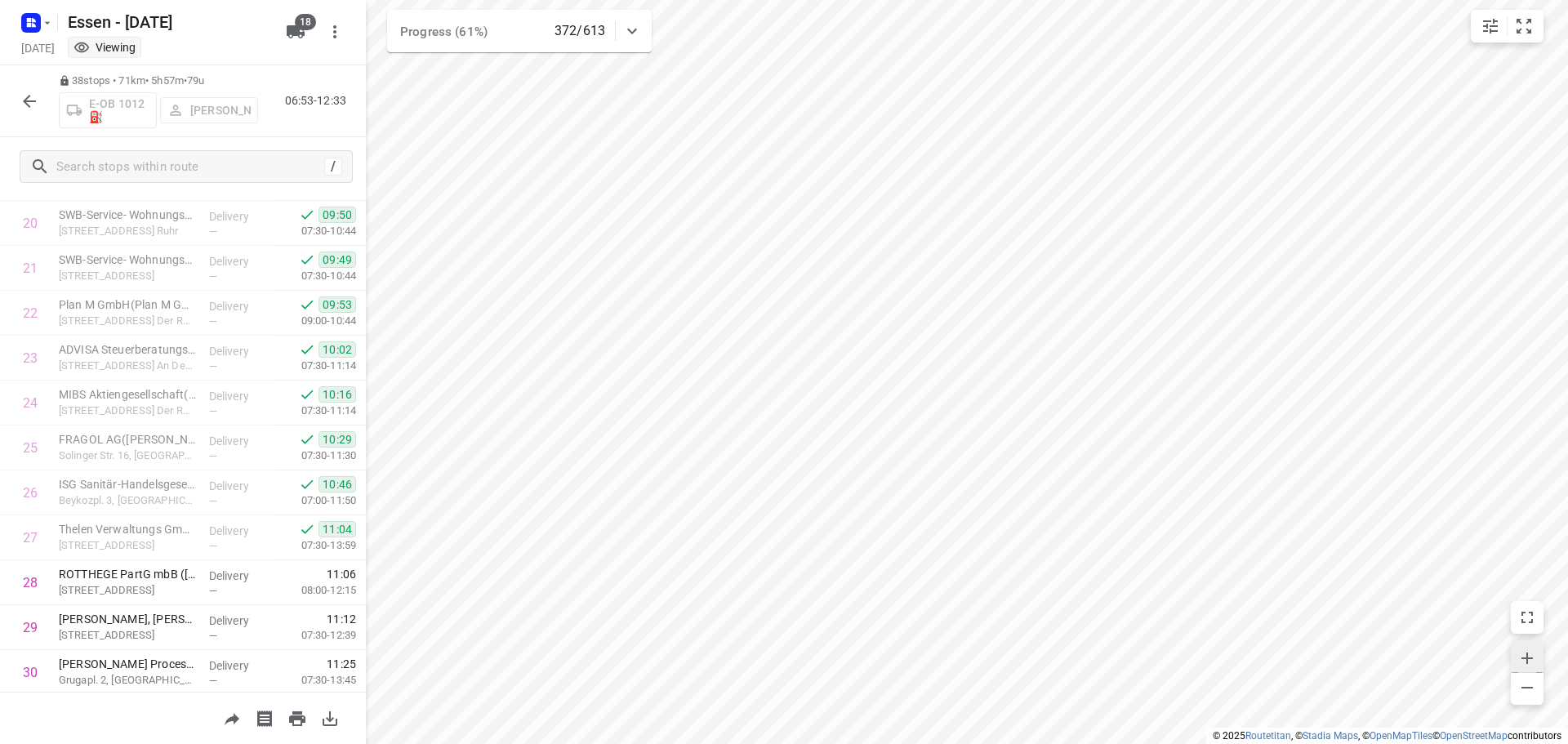
click at [1535, 658] on icon "button" at bounding box center [1527, 658] width 20 height 20
click at [23, 104] on icon "button" at bounding box center [29, 100] width 20 height 20
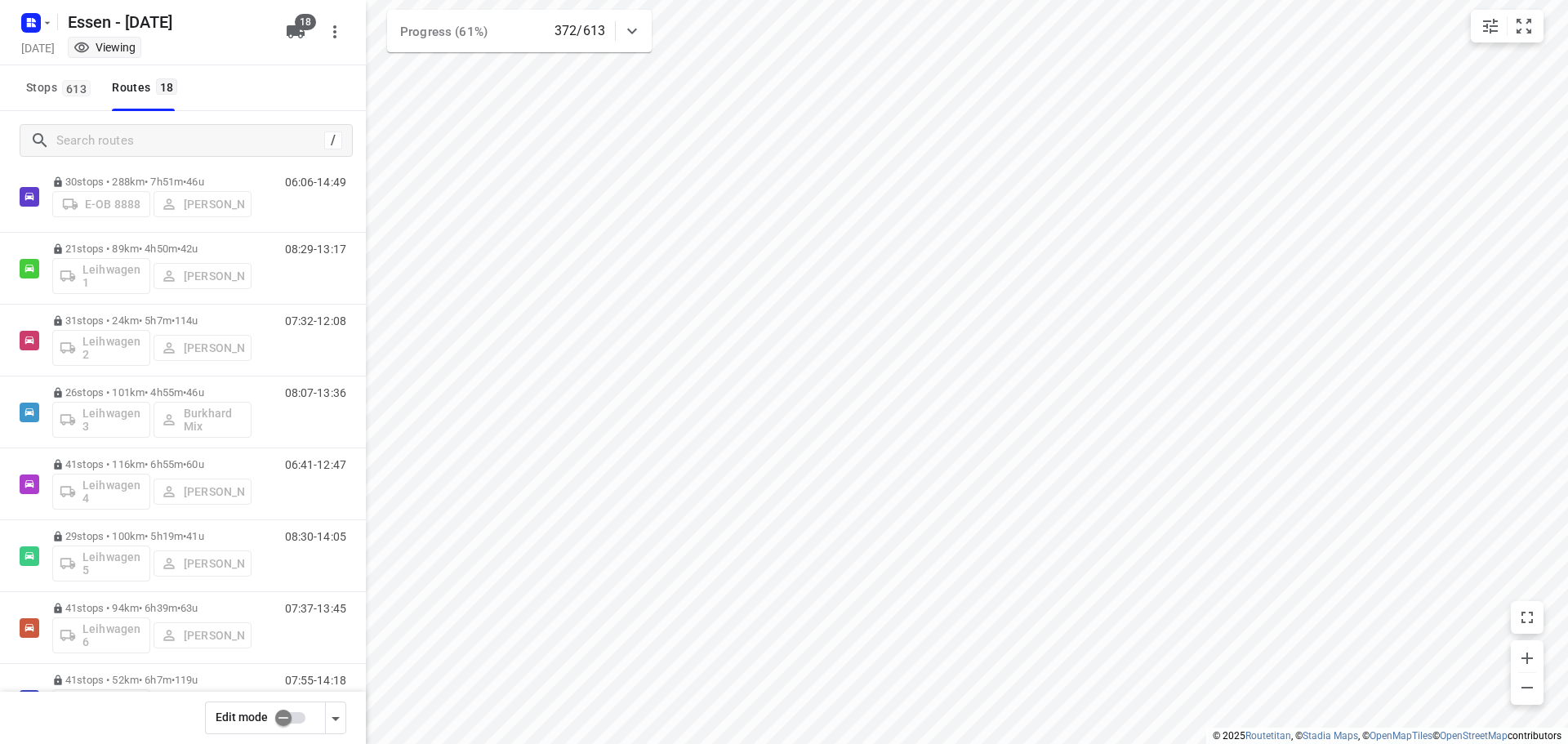
scroll to position [492, 0]
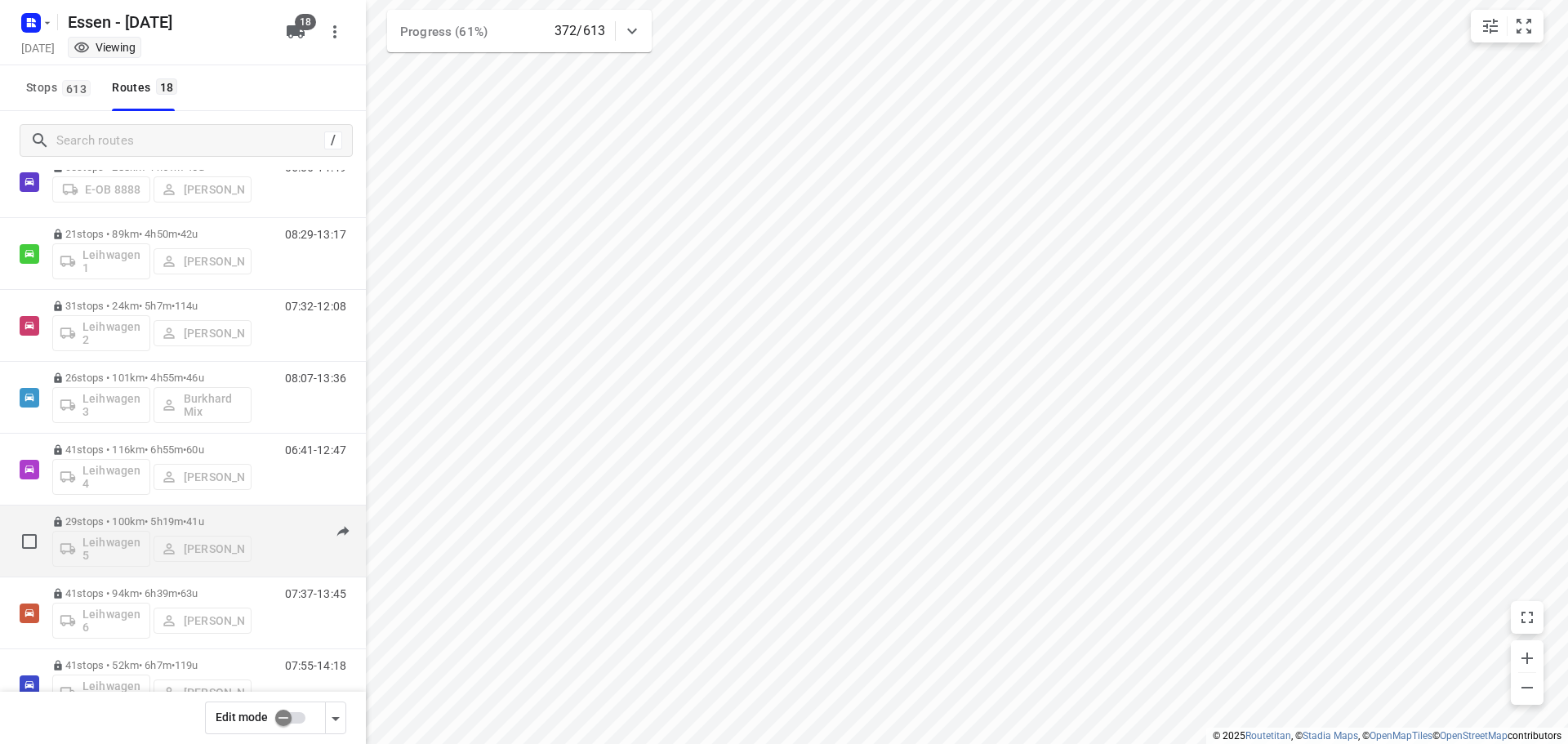
click at [213, 550] on div "Leihwagen 5 Sandra Stamm" at bounding box center [152, 547] width 199 height 39
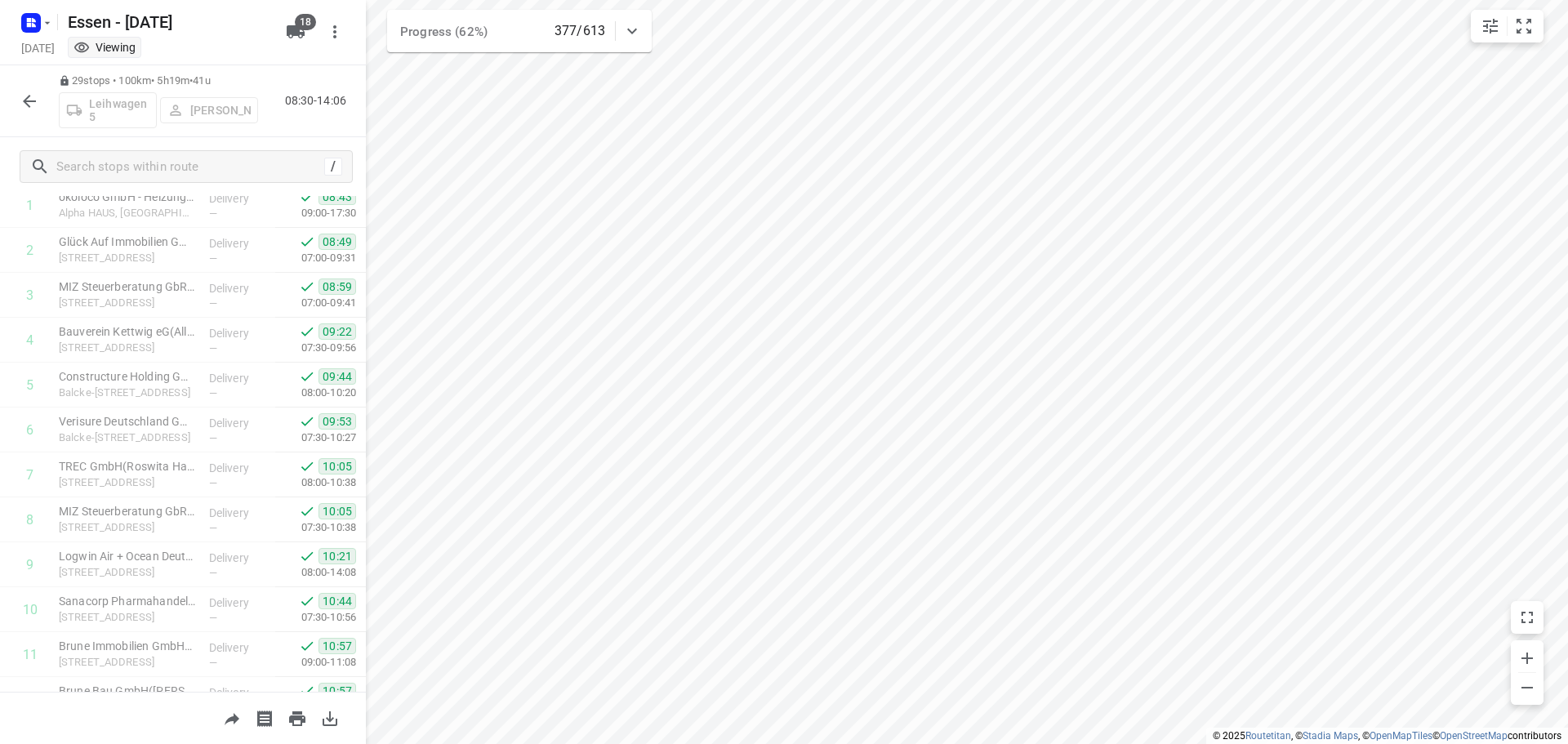
scroll to position [100, 0]
